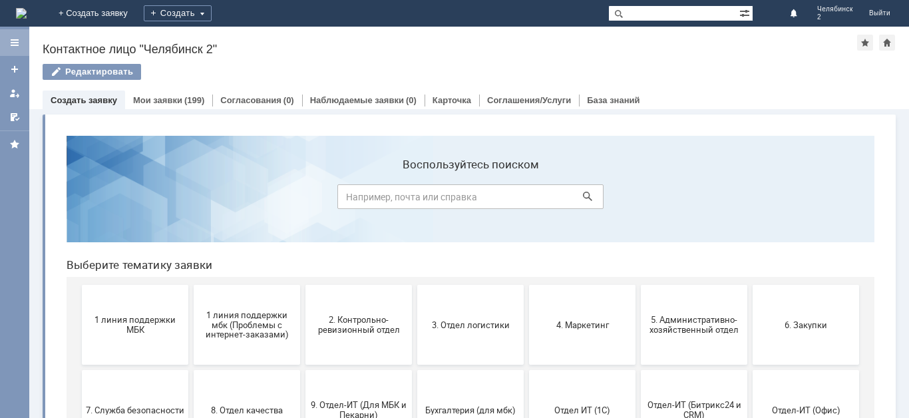
click at [9, 40] on div at bounding box center [14, 42] width 11 height 11
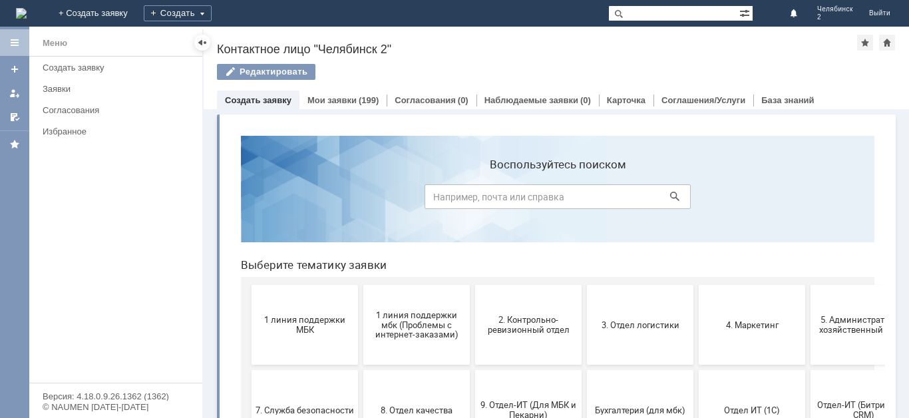
click at [463, 1] on div "На домашнюю + Создать заявку Создать Челябинск 2 Выйти" at bounding box center [454, 13] width 909 height 27
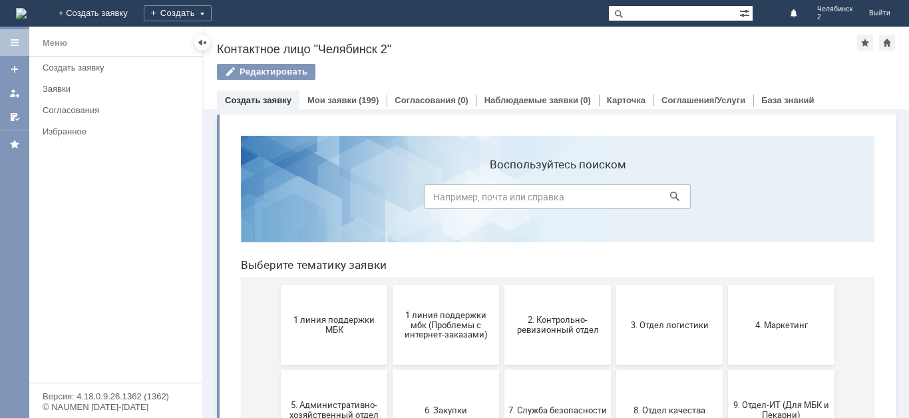
click at [21, 45] on div at bounding box center [14, 42] width 29 height 27
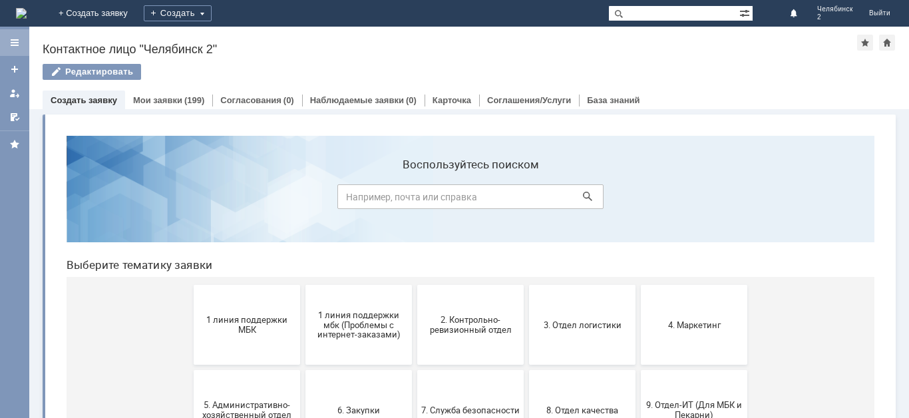
click at [21, 45] on div at bounding box center [14, 42] width 29 height 27
